Goal: Find specific page/section: Find specific page/section

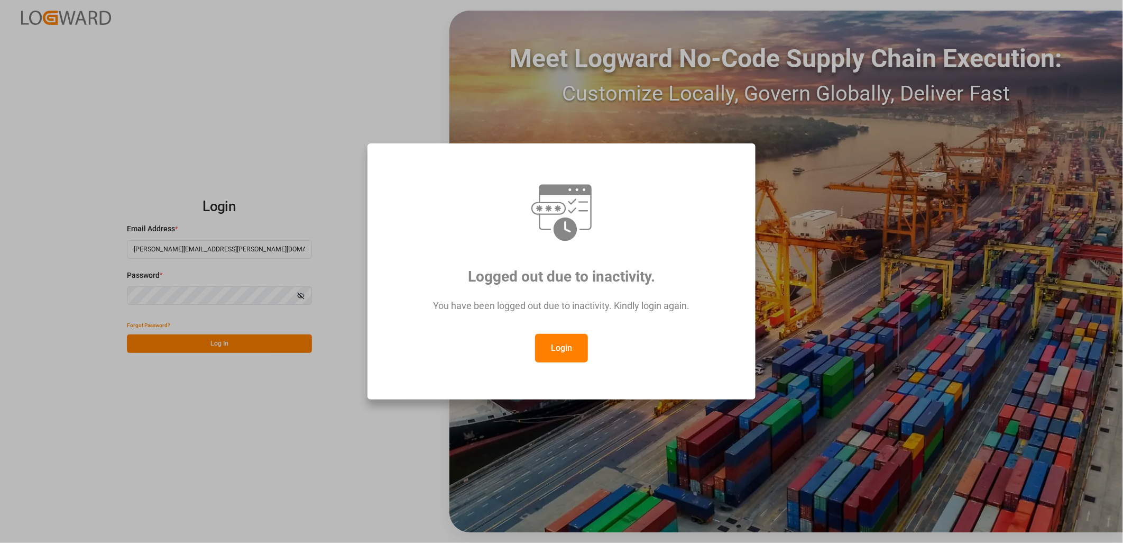
click at [565, 344] on button "Login" at bounding box center [561, 348] width 53 height 29
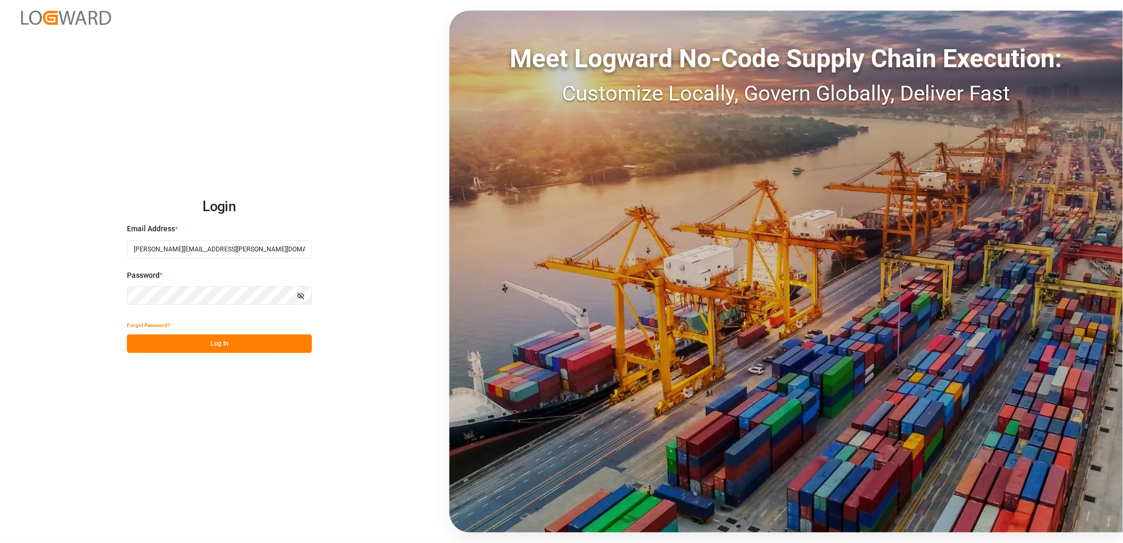
click at [221, 342] on button "Log In" at bounding box center [219, 343] width 185 height 19
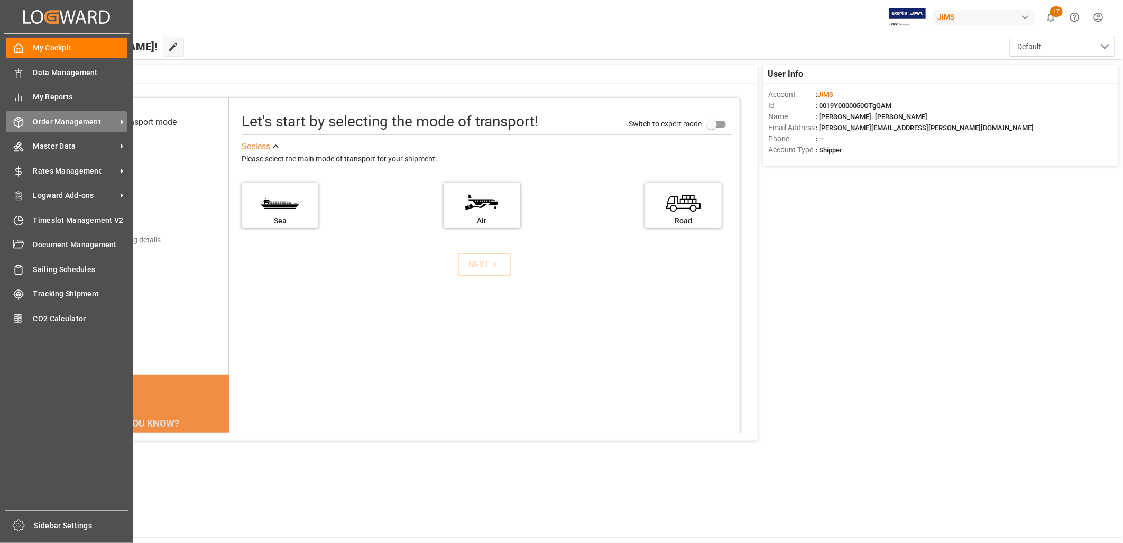
click at [57, 119] on span "Order Management" at bounding box center [75, 121] width 84 height 11
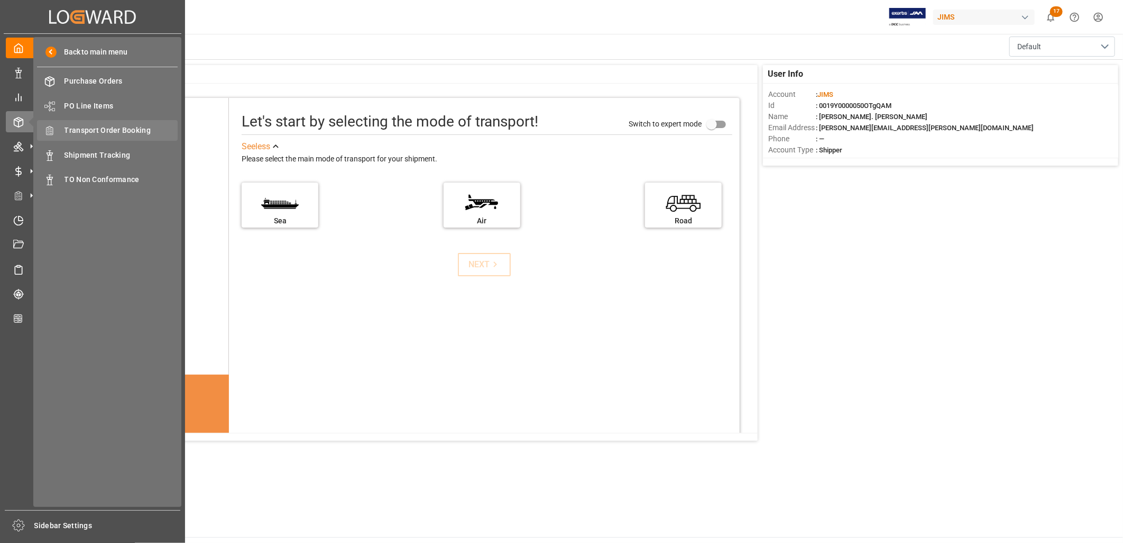
click at [123, 125] on span "Transport Order Booking" at bounding box center [122, 130] width 114 height 11
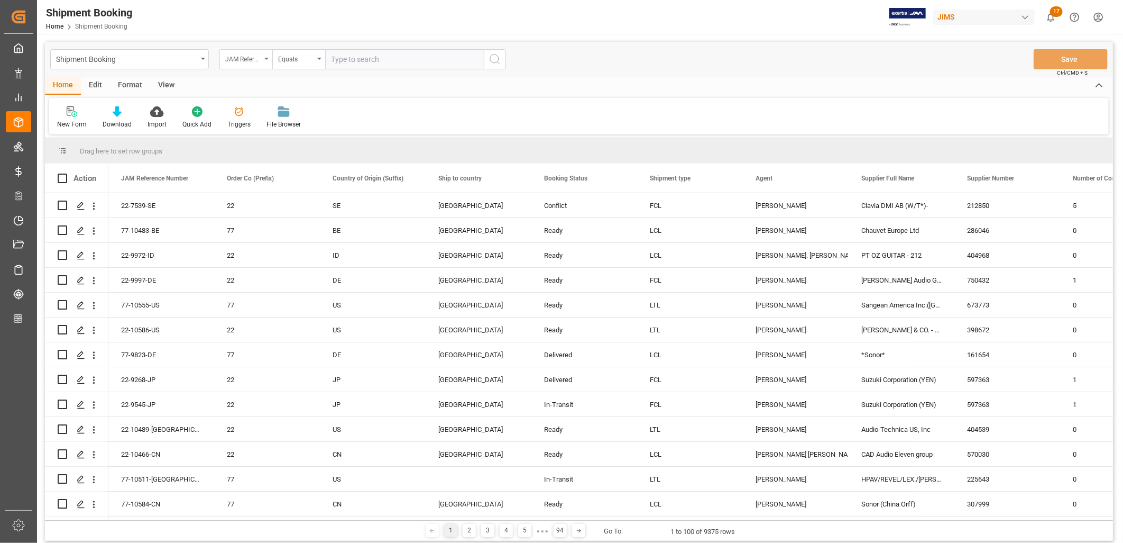
click at [270, 61] on div "JAM Reference Number" at bounding box center [245, 59] width 53 height 20
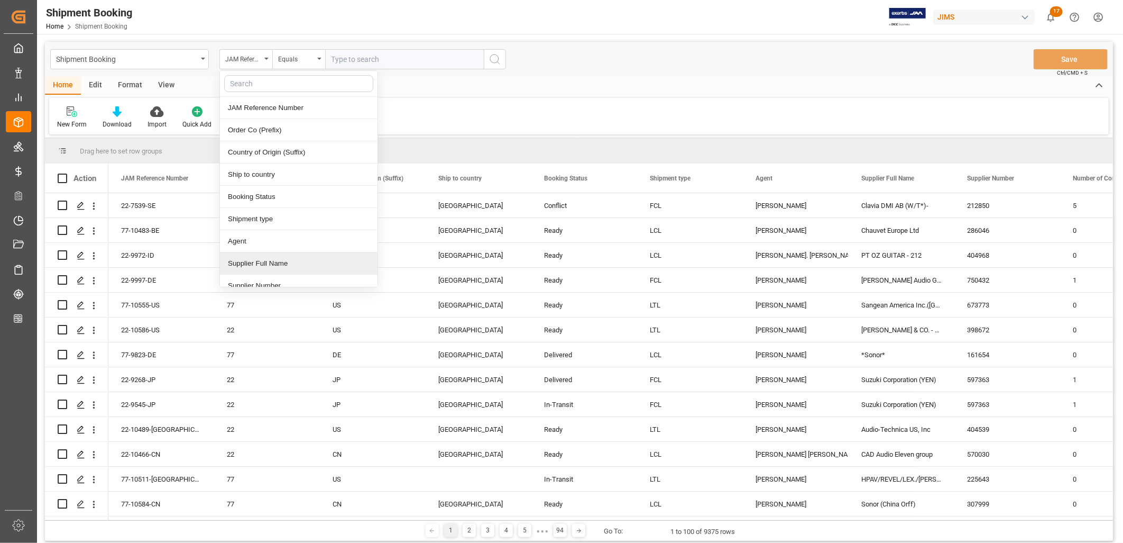
click at [275, 261] on div "Supplier Full Name" at bounding box center [299, 263] width 158 height 22
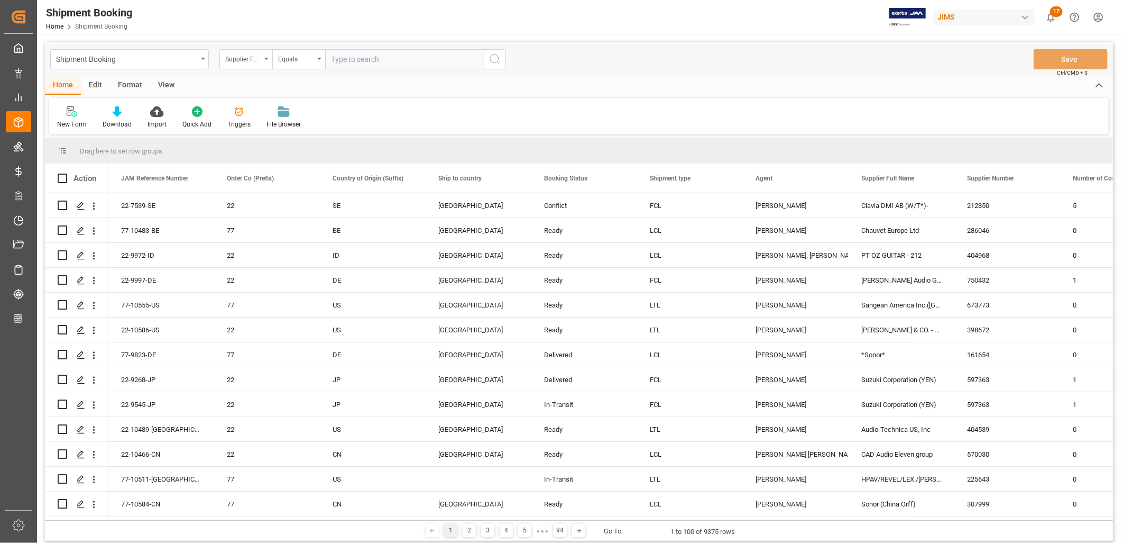
click at [371, 53] on input "text" at bounding box center [404, 59] width 159 height 20
type input "PT Cort"
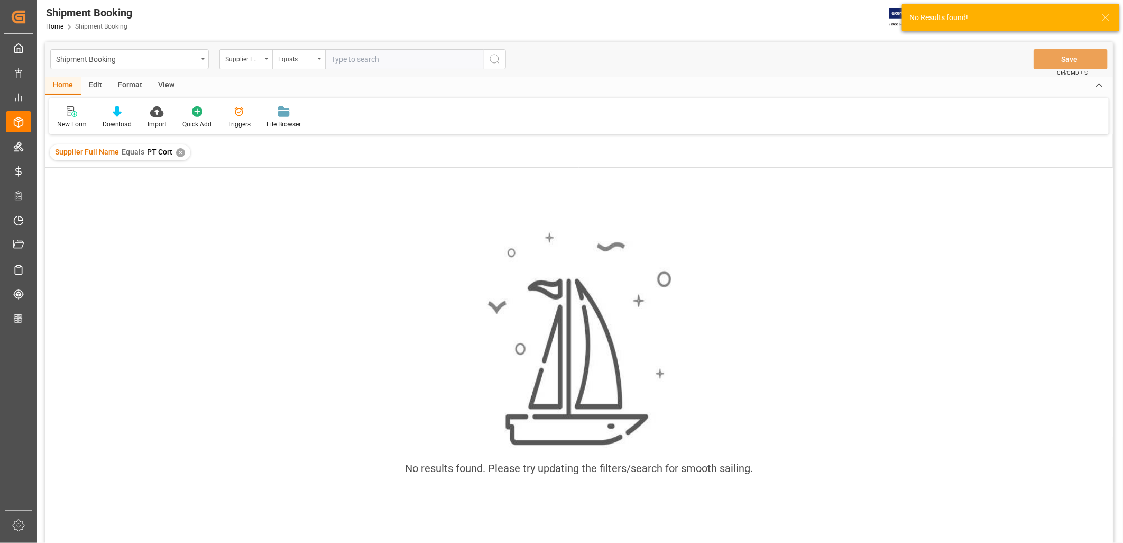
click at [180, 150] on div "✕" at bounding box center [180, 152] width 9 height 9
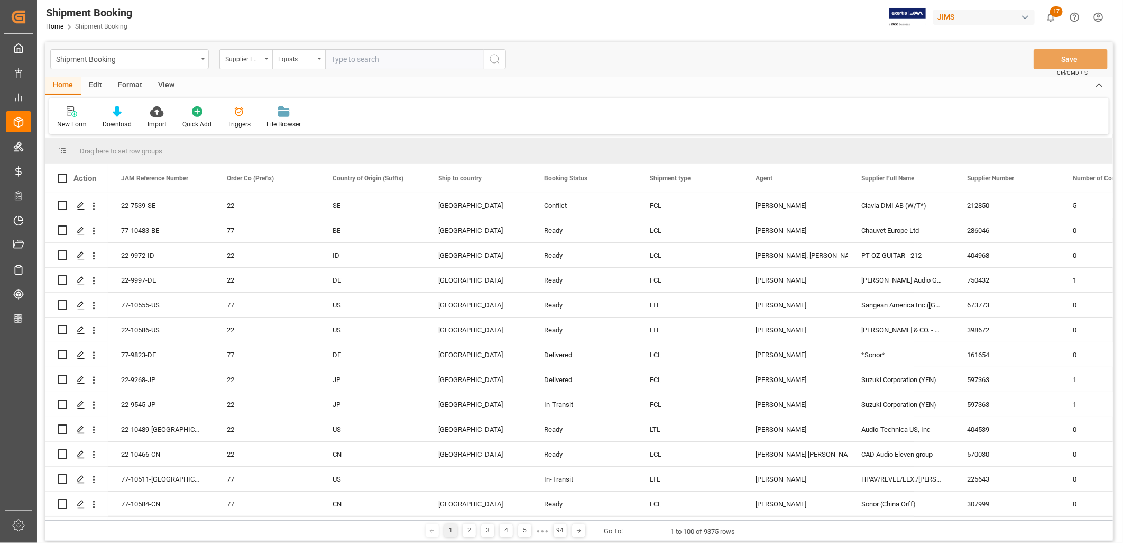
click at [356, 59] on input "text" at bounding box center [404, 59] width 159 height 20
click at [318, 56] on div "Equals" at bounding box center [298, 59] width 53 height 20
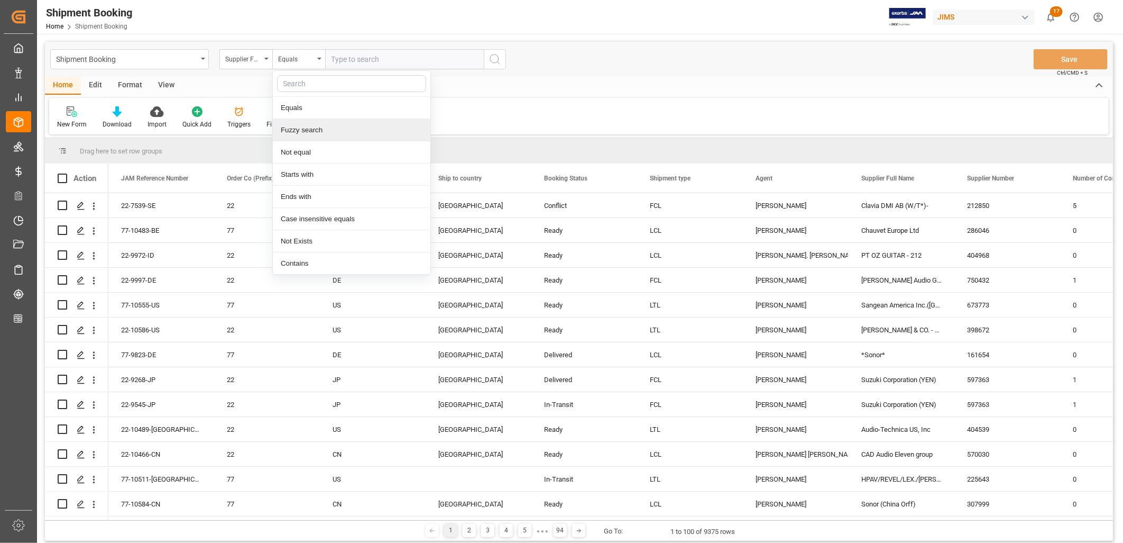
click at [314, 129] on div "Fuzzy search" at bounding box center [352, 130] width 158 height 22
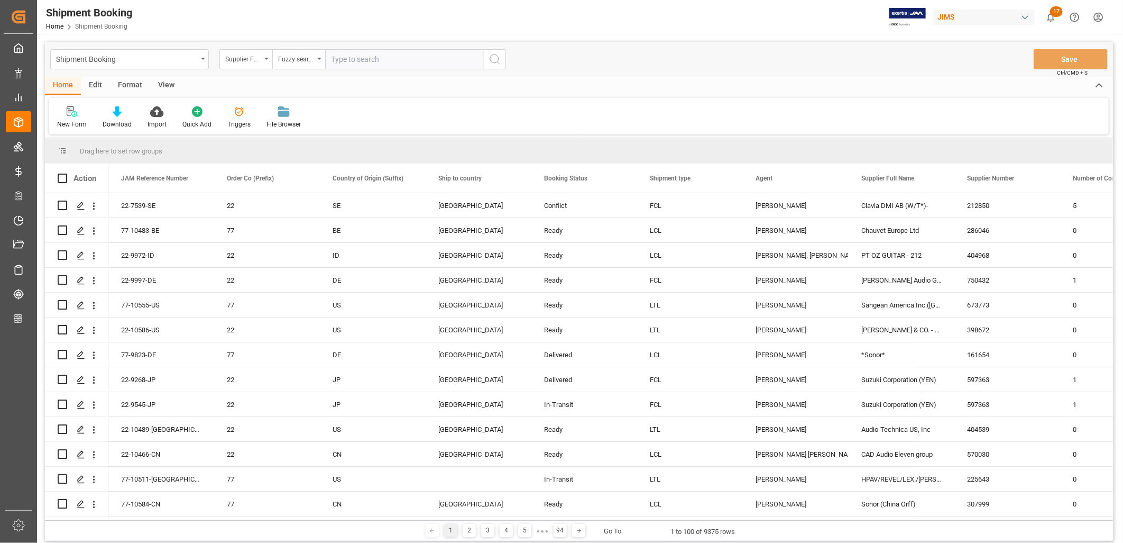
click at [346, 54] on input "text" at bounding box center [404, 59] width 159 height 20
type input "PT Cort"
